Goal: Task Accomplishment & Management: Complete application form

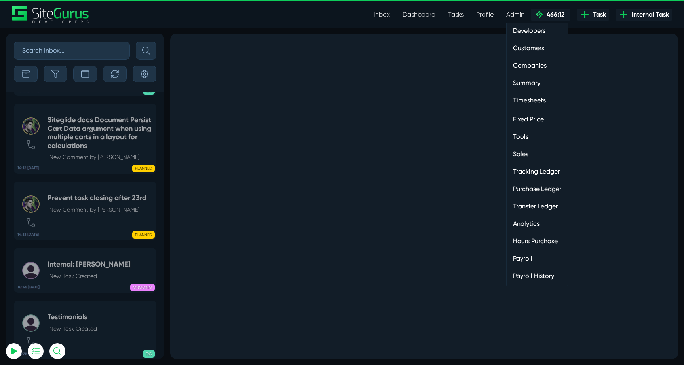
select select "0"
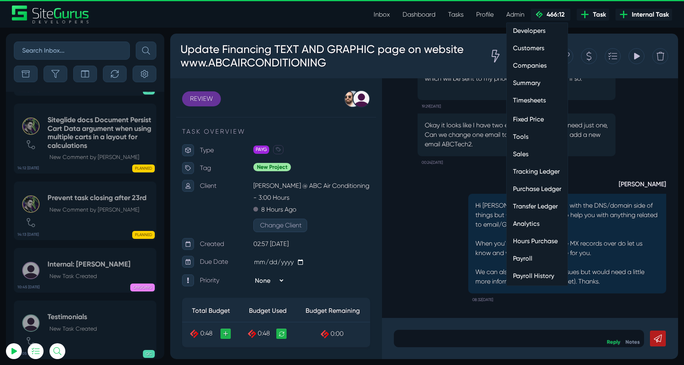
scroll to position [-31520, 0]
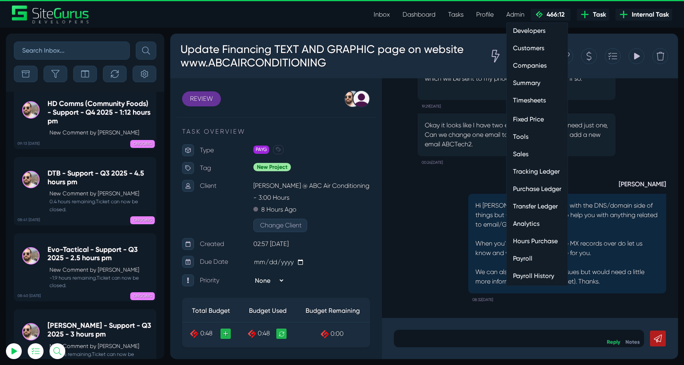
click at [539, 242] on link "Hours Purchase" at bounding box center [537, 242] width 61 height 16
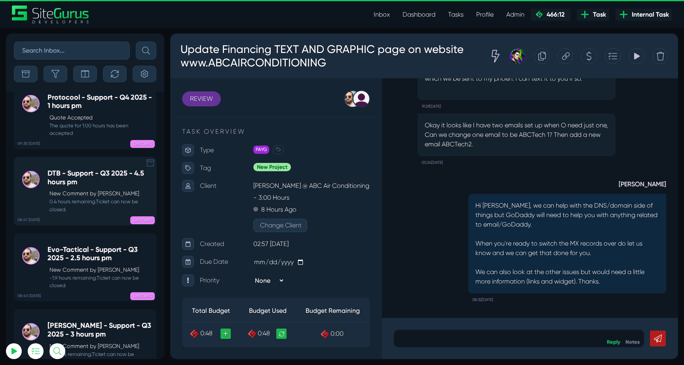
scroll to position [-31727, 0]
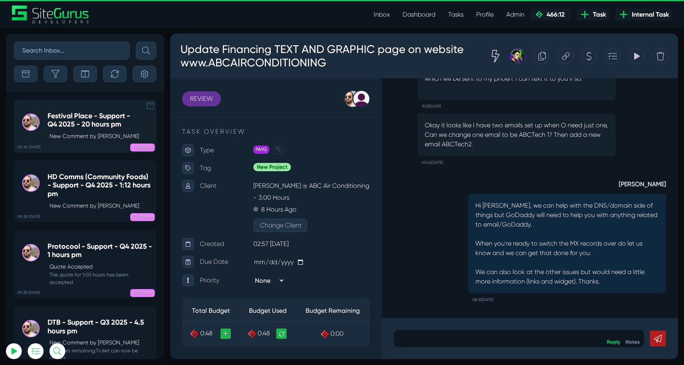
click at [87, 131] on div "Festival Place - Support - Q4 2025 - 20 hours pm New Comment by Gary Purbrick" at bounding box center [99, 126] width 104 height 28
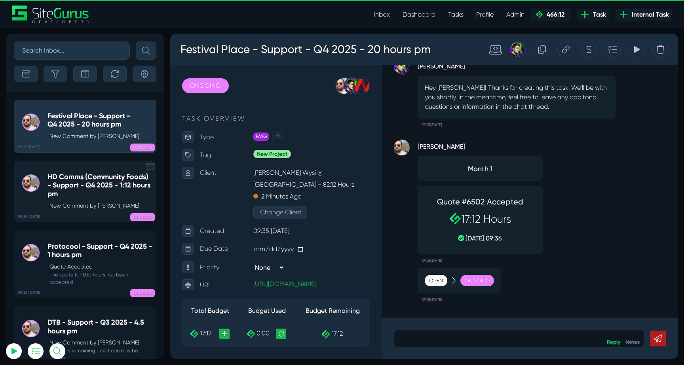
click at [64, 178] on h5 "HD Comms (Community Foods) - Support - Q4 2025 - 1:12 hours pm" at bounding box center [99, 186] width 104 height 26
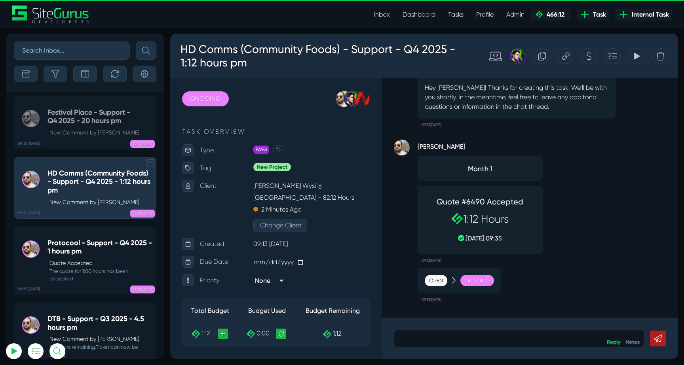
scroll to position [-31727, 0]
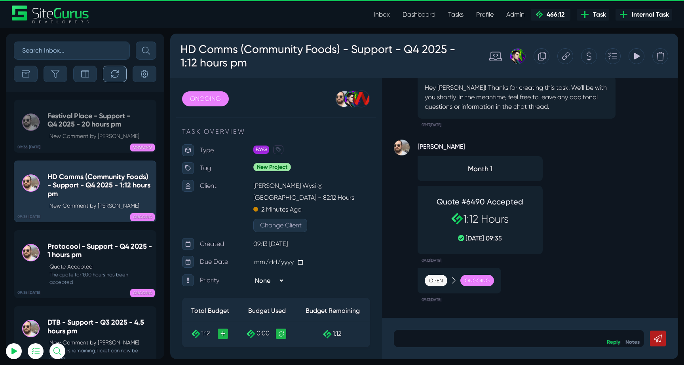
click at [110, 79] on button "button" at bounding box center [115, 74] width 24 height 17
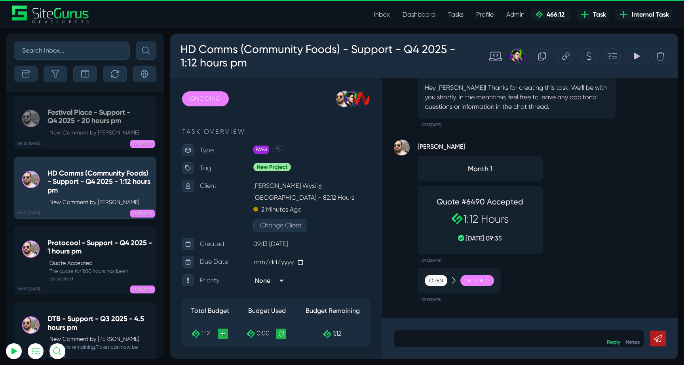
scroll to position [-31666, 0]
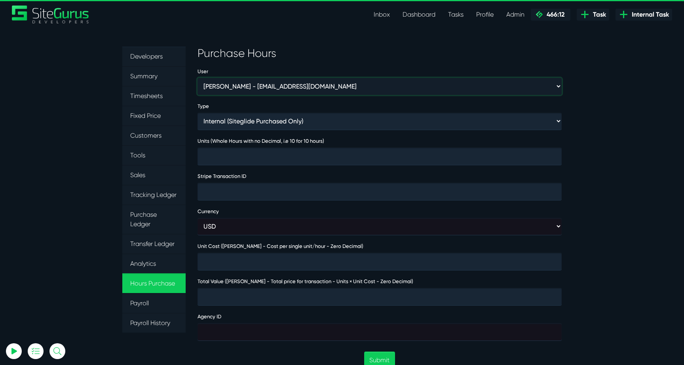
click at [229, 91] on select "Aaron Barnes - enquiries@coupletandbarnes.co.uk Aaron Ekstrand - aaronekstrand@…" at bounding box center [380, 86] width 364 height 17
select select "368"
click at [198, 78] on select "Aaron Barnes - enquiries@coupletandbarnes.co.uk Aaron Ekstrand - aaronekstrand@…" at bounding box center [380, 86] width 364 height 17
type input "1"
type input "4000"
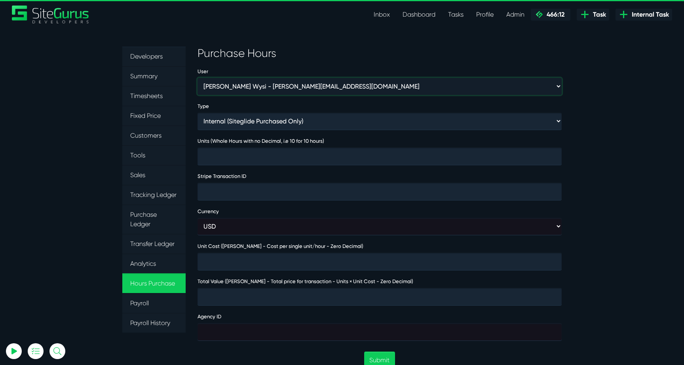
type input "4000"
type input "474032"
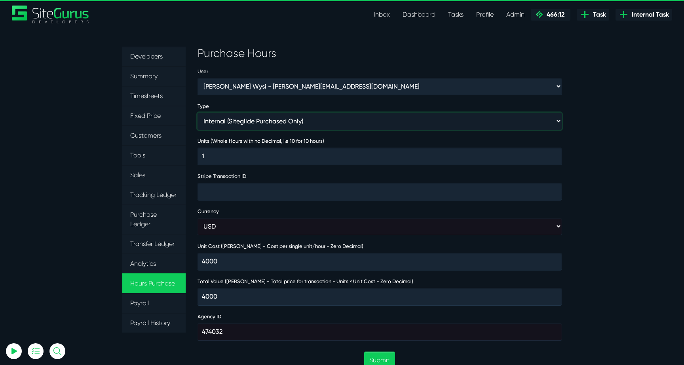
click at [285, 120] on select "Internal (Siteglide Purchased Only) Paid in Full (Ad-Hoc) Subscription (Subscri…" at bounding box center [380, 121] width 364 height 17
select select "INVOICE"
click at [198, 113] on select "Internal (Siteglide Purchased Only) Paid in Full (Ad-Hoc) Subscription (Subscri…" at bounding box center [380, 121] width 364 height 17
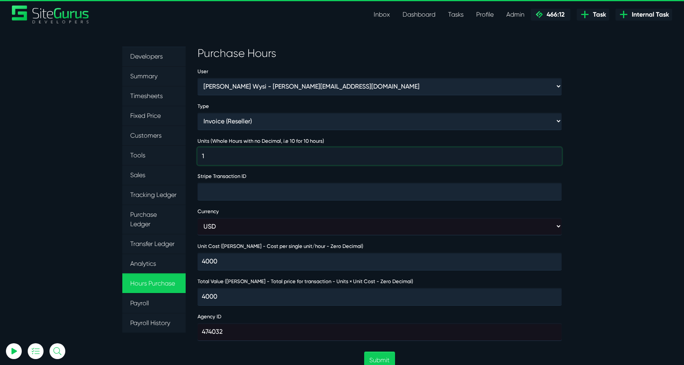
click at [255, 155] on input "1" at bounding box center [380, 156] width 364 height 17
type input "10"
type input "40000"
type input "100"
type input "400000"
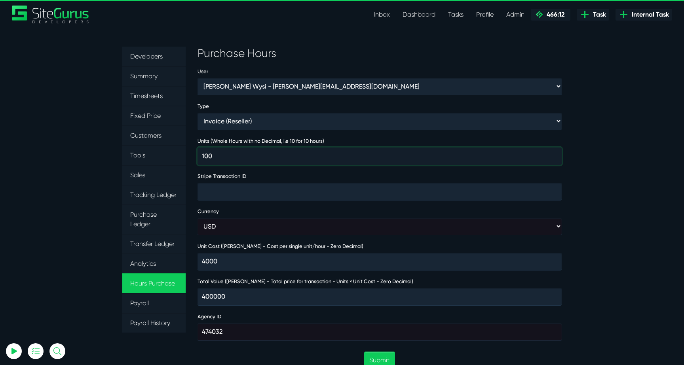
type input "100"
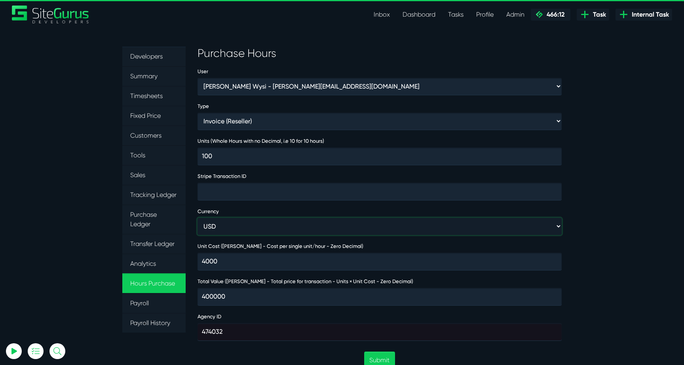
click at [230, 228] on select "USD GBP AUD" at bounding box center [380, 226] width 364 height 17
select select "gbp"
click at [198, 218] on select "USD GBP AUD" at bounding box center [380, 226] width 364 height 17
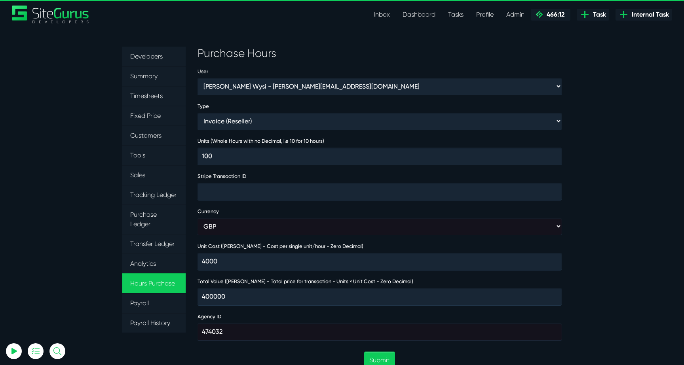
click at [611, 213] on section "Developers Summary Timesheets Fixed Price Customers Tools Sales Tracking Ledger…" at bounding box center [342, 348] width 684 height 640
click at [371, 357] on button "Submit" at bounding box center [379, 360] width 30 height 17
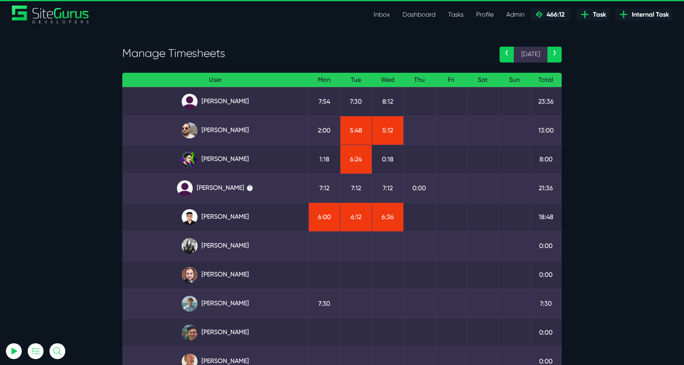
select select "0"
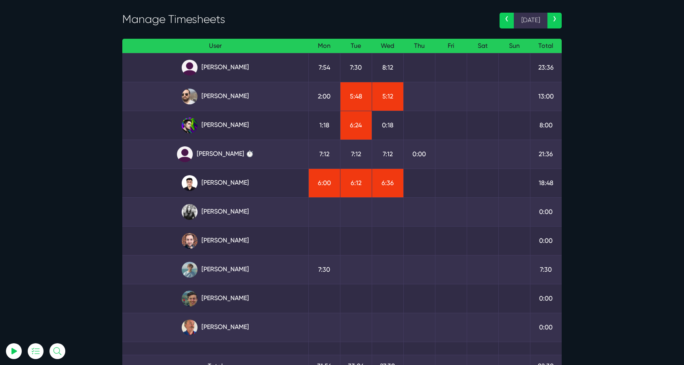
scroll to position [36, 0]
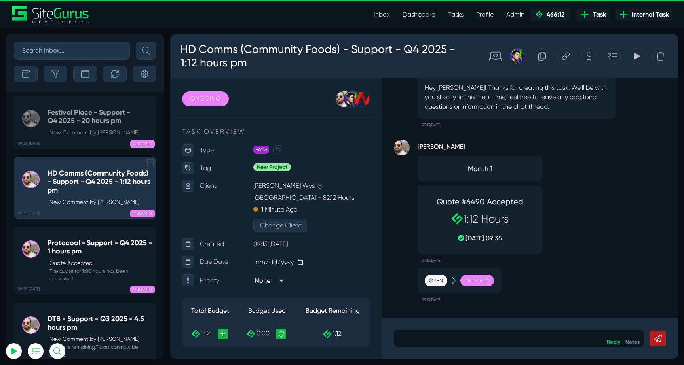
scroll to position [-31788, 0]
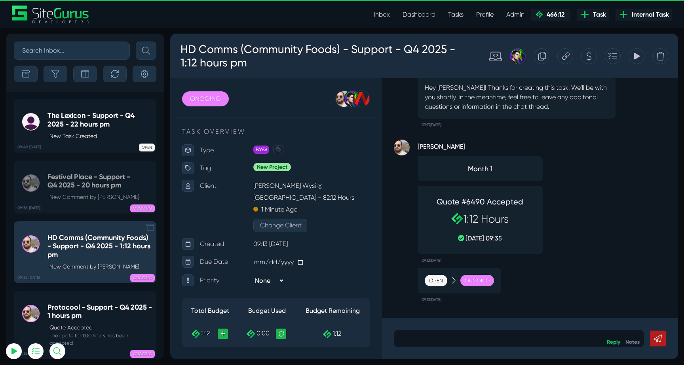
click at [73, 116] on h5 "The Lexicon - Support - Q4 2025 - 22 hours pm" at bounding box center [99, 120] width 104 height 17
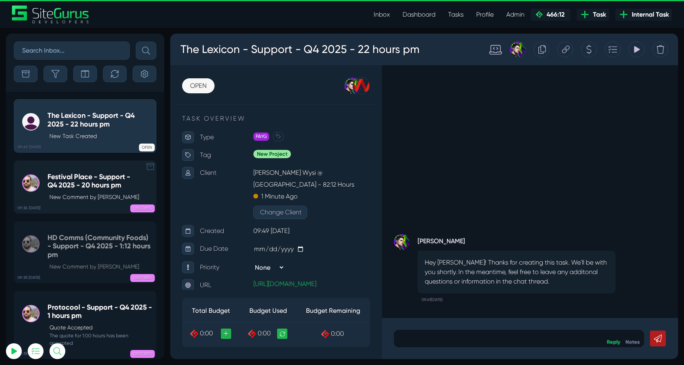
click at [95, 184] on h5 "Festival Place - Support - Q4 2025 - 20 hours pm" at bounding box center [99, 181] width 104 height 17
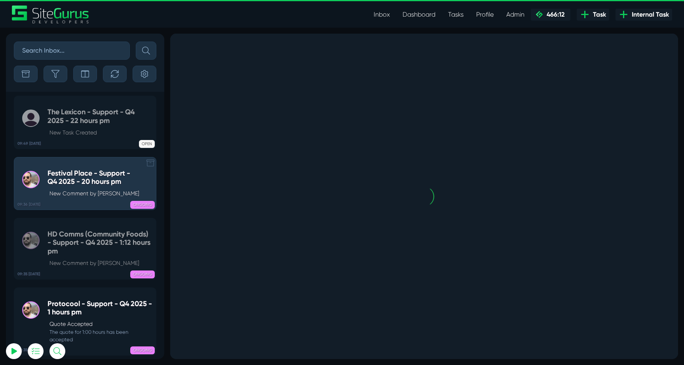
scroll to position [-31727, 0]
